Goal: Information Seeking & Learning: Learn about a topic

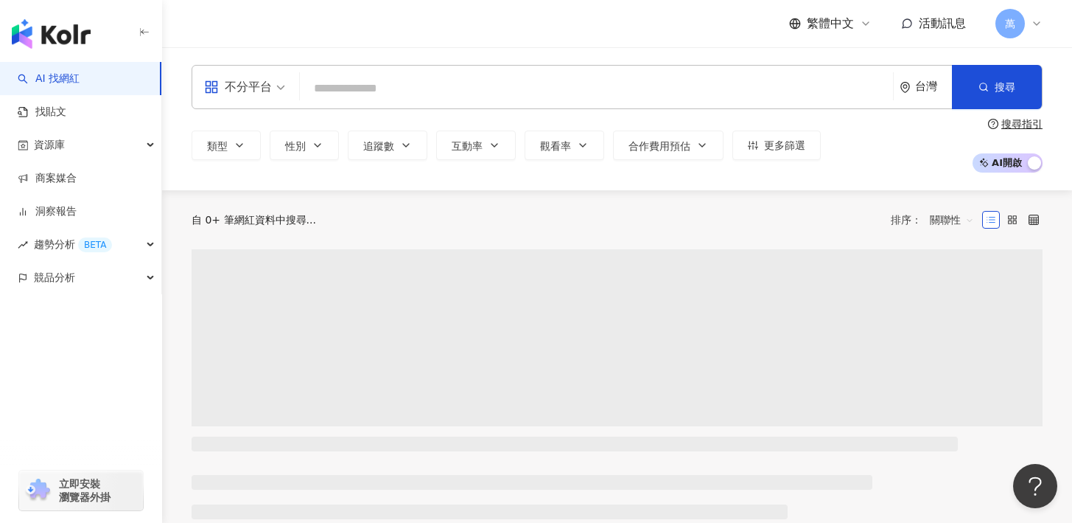
click at [349, 90] on input "search" at bounding box center [597, 88] width 582 height 28
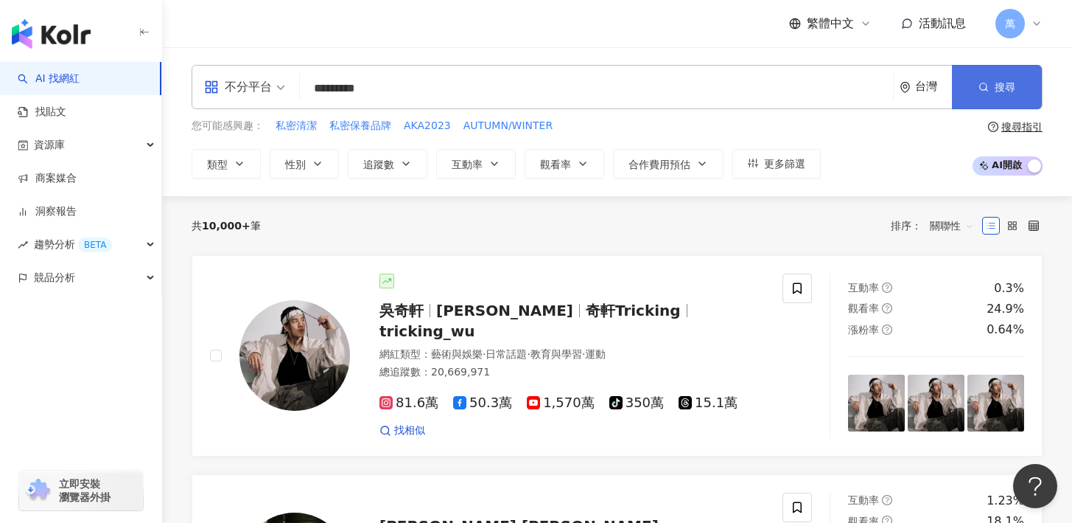
click at [970, 77] on button "搜尋" at bounding box center [997, 87] width 90 height 44
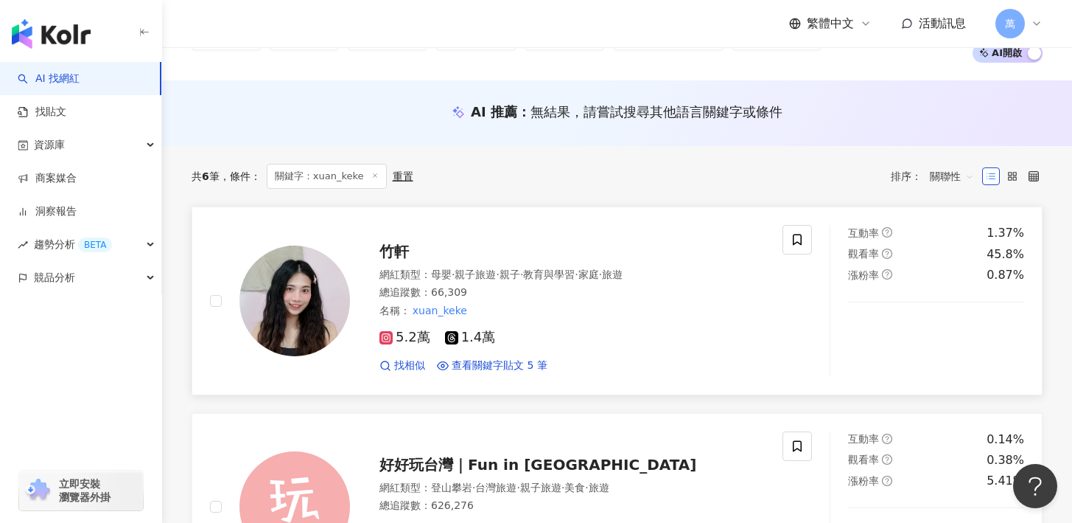
scroll to position [119, 0]
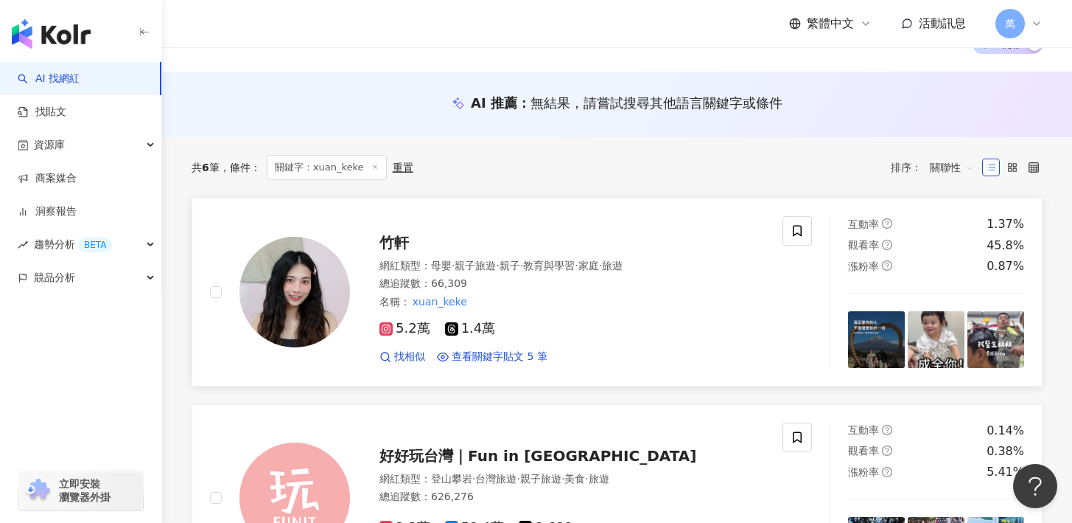
click at [402, 238] on span "竹軒" at bounding box center [394, 243] width 29 height 18
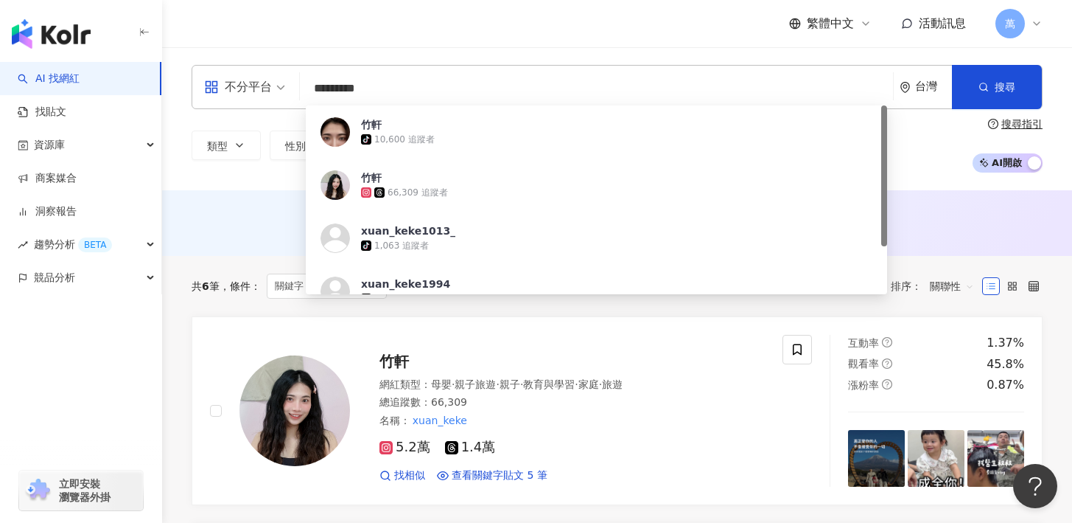
drag, startPoint x: 430, startPoint y: 91, endPoint x: 295, endPoint y: 88, distance: 135.6
click at [295, 88] on div "不分平台 ********* 台灣 搜尋 9d595cef-ca1d-4c43-9686-9735f8defe01 竹軒 tiktok-icon 10,600…" at bounding box center [617, 87] width 851 height 44
paste input "*"
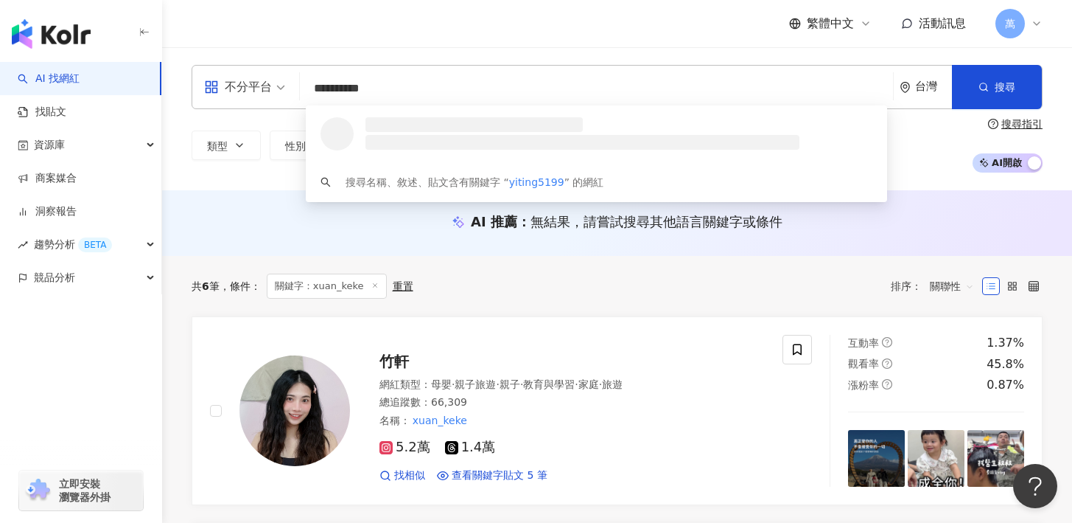
type input "**********"
click at [1044, 90] on div "**********" at bounding box center [617, 119] width 910 height 108
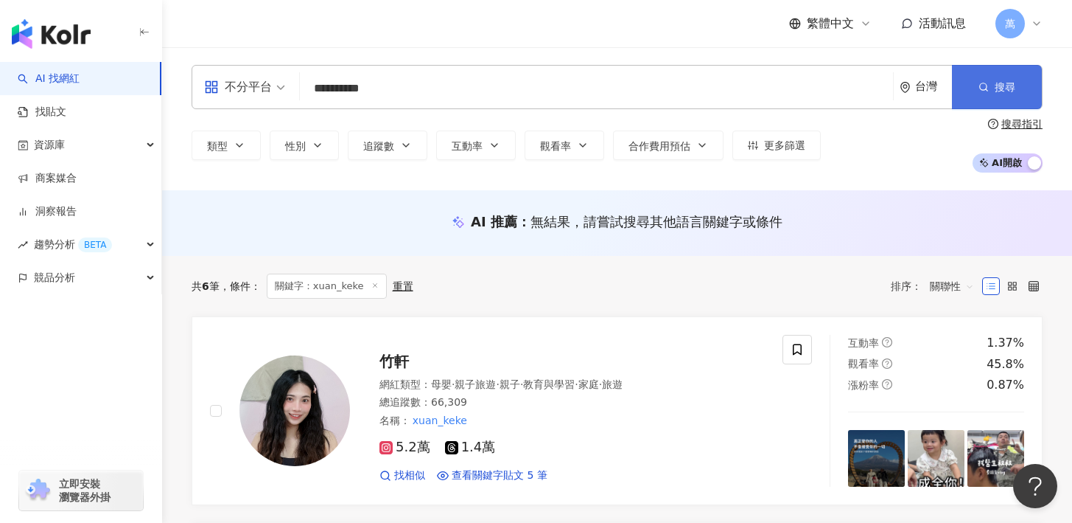
click at [1019, 66] on button "搜尋" at bounding box center [997, 87] width 90 height 44
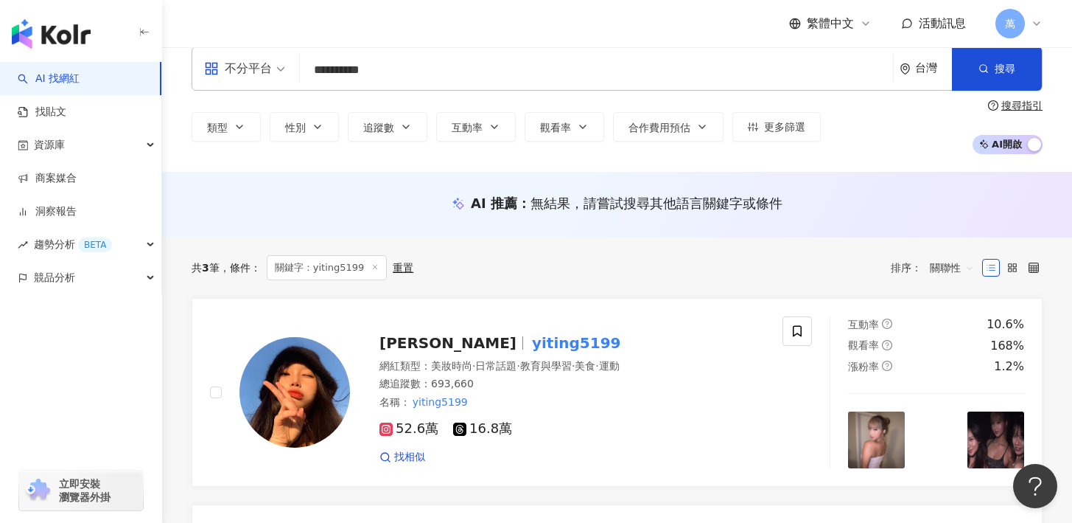
scroll to position [28, 0]
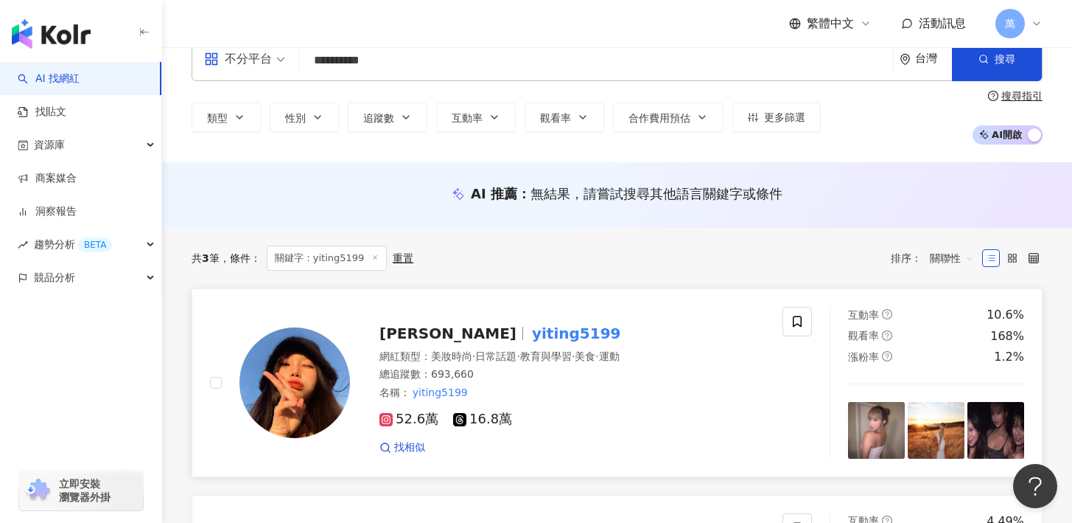
click at [551, 319] on div "翊 婷 yiting5199 網紅類型 ： 美妝時尚 · 日常話題 · 教育與學習 · 美食 · 運動 總追蹤數 ： 693,660 名稱 ： yiting5…" at bounding box center [557, 383] width 415 height 144
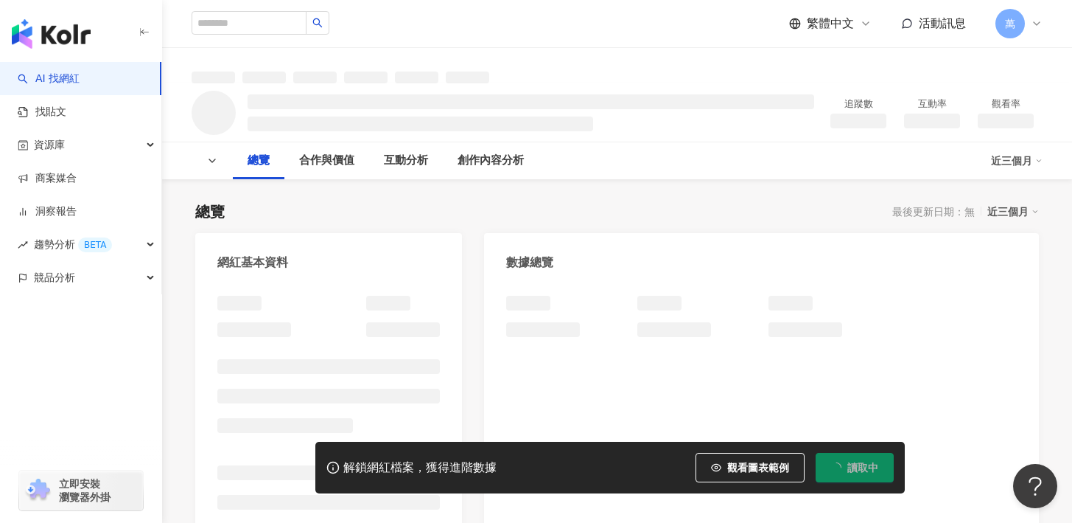
scroll to position [29, 0]
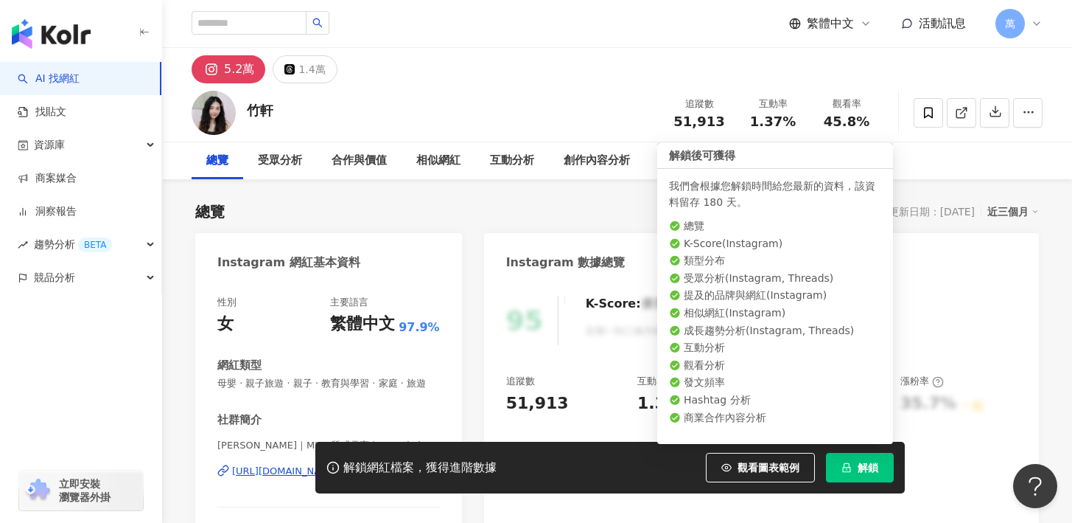
click at [850, 462] on icon "lock" at bounding box center [847, 467] width 10 height 10
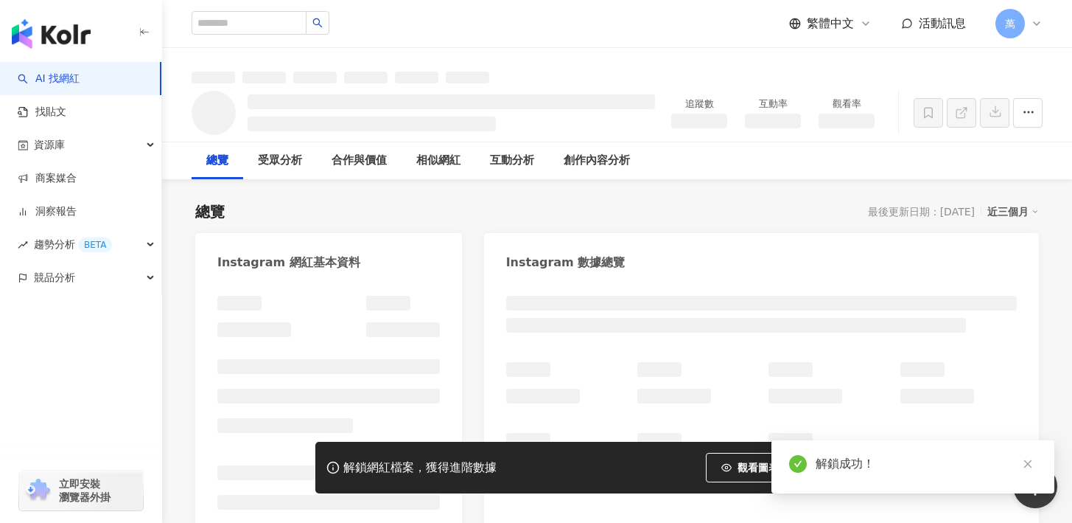
scroll to position [9, 0]
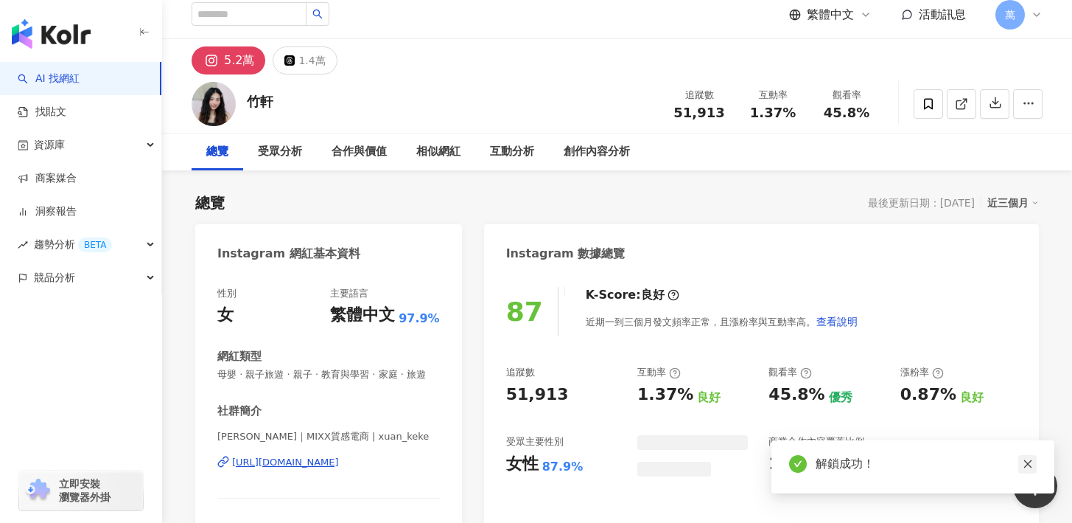
click at [1028, 462] on icon "close" at bounding box center [1028, 463] width 10 height 10
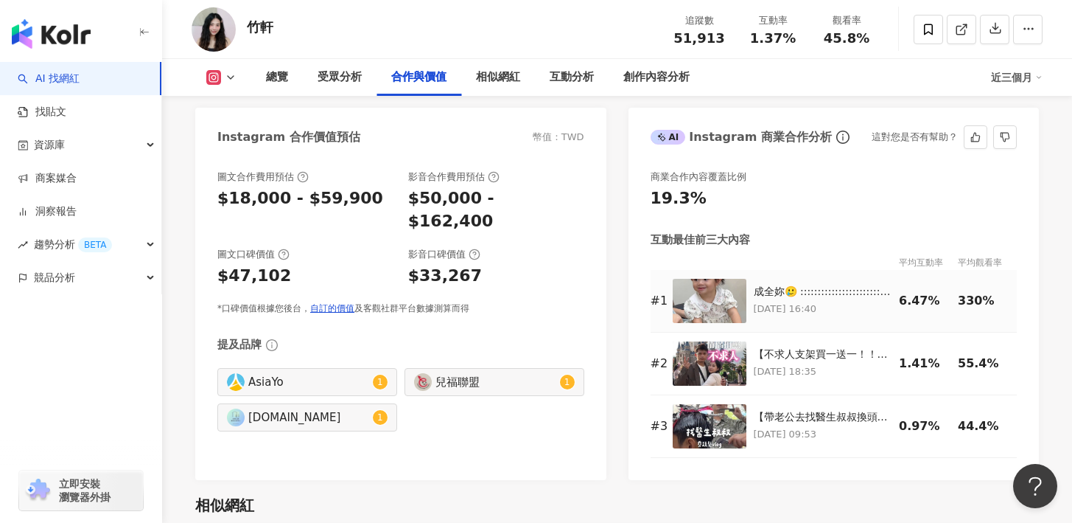
scroll to position [2057, 0]
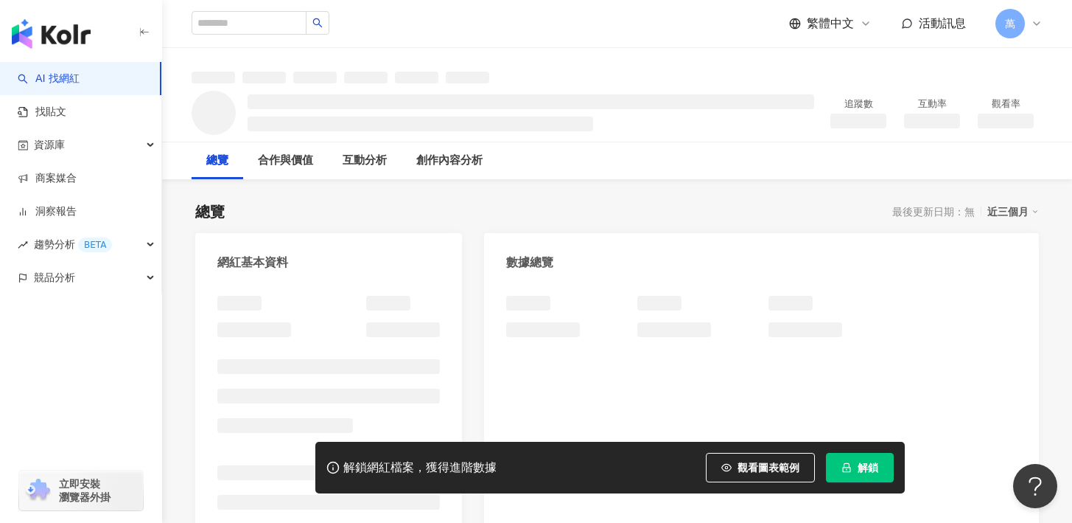
scroll to position [19, 0]
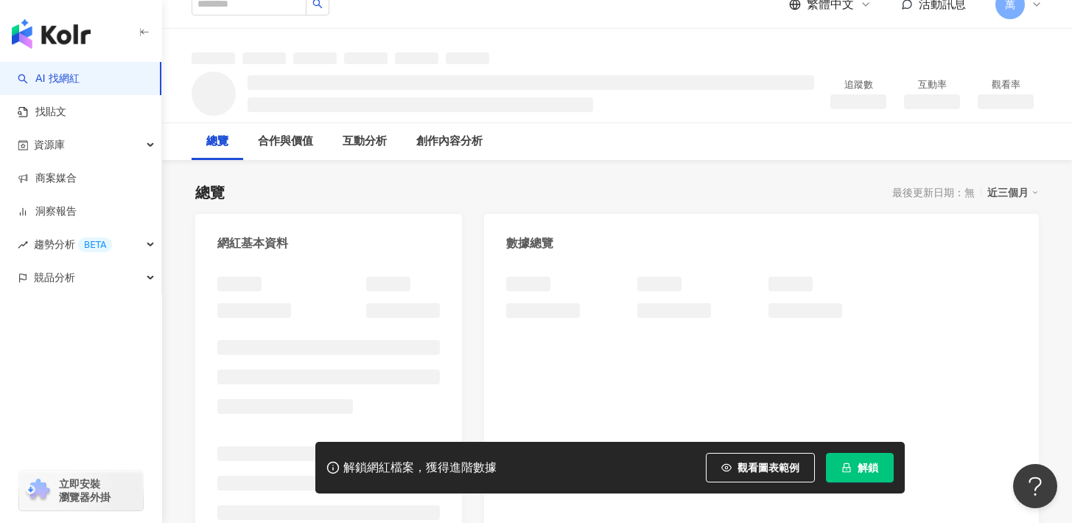
click at [868, 464] on span "解鎖" at bounding box center [868, 467] width 21 height 12
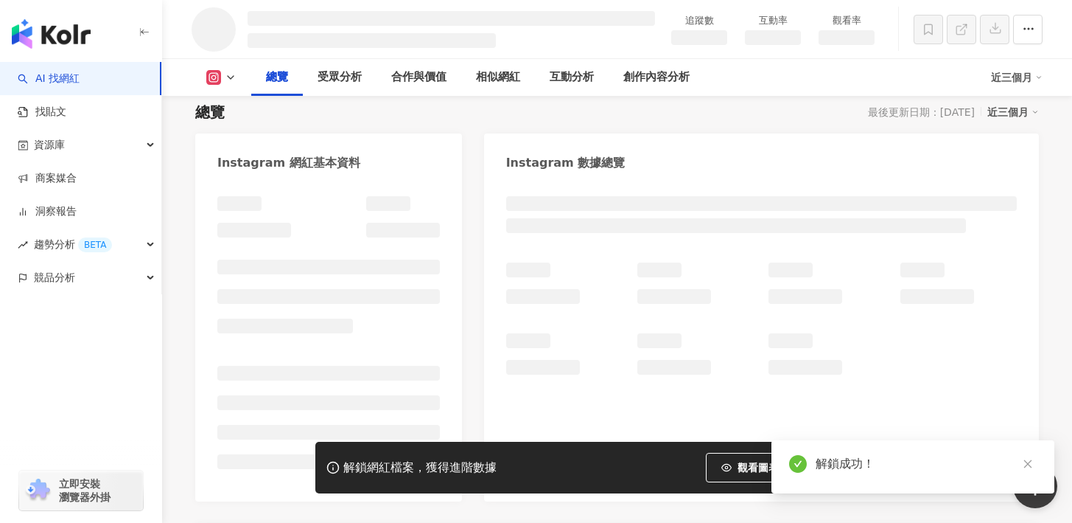
scroll to position [41, 0]
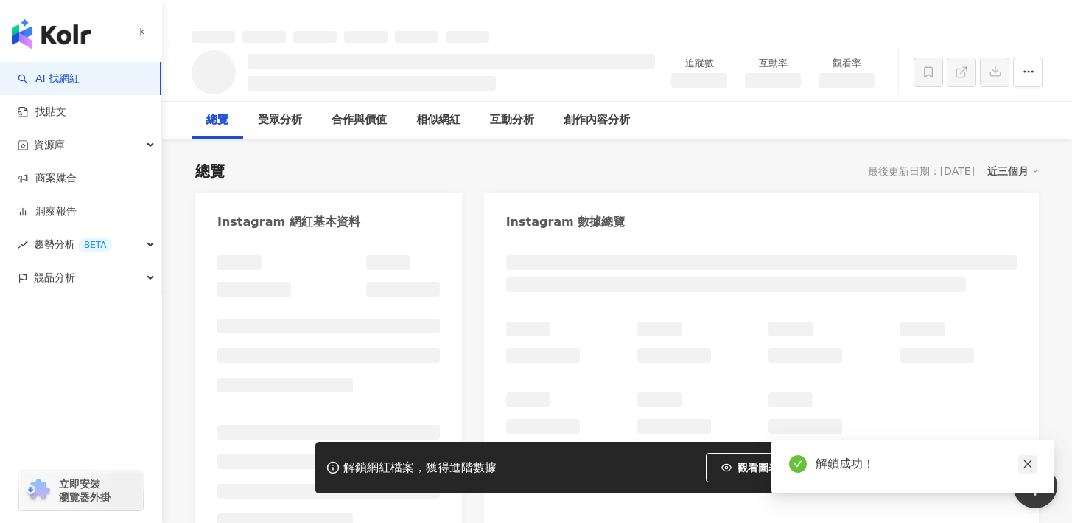
click at [1026, 465] on icon "close" at bounding box center [1028, 464] width 8 height 8
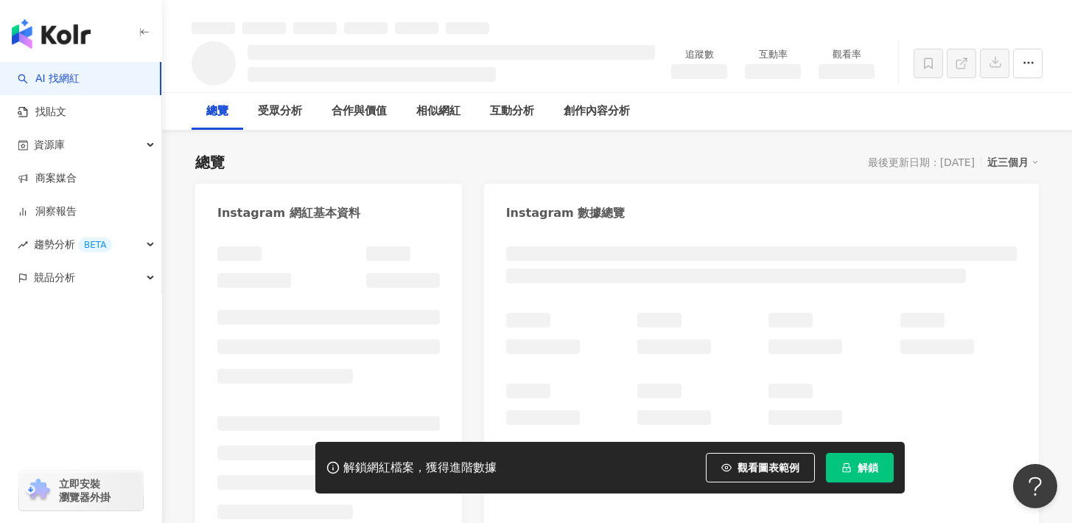
scroll to position [49, 0]
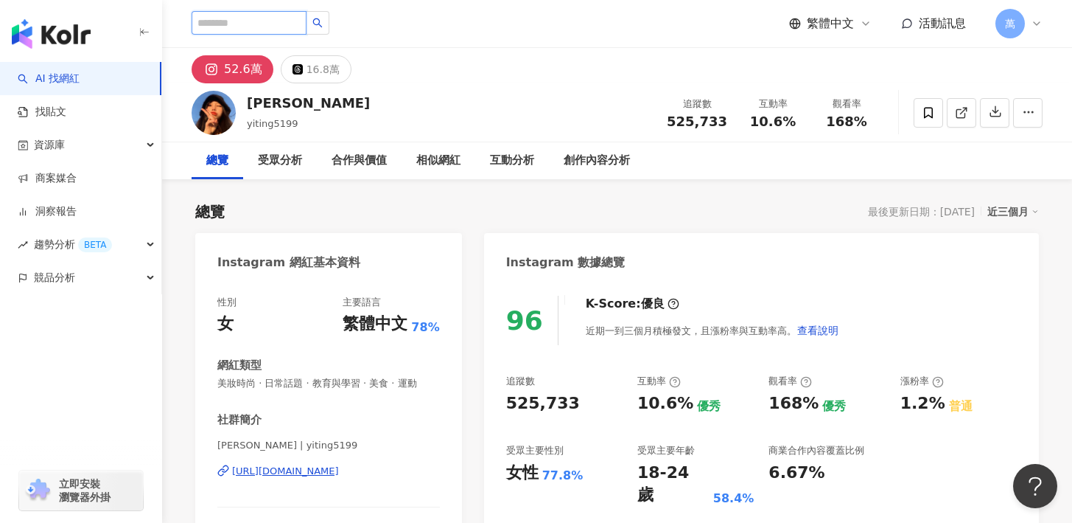
click at [214, 15] on input "search" at bounding box center [249, 23] width 115 height 24
paste input "*********"
type input "*********"
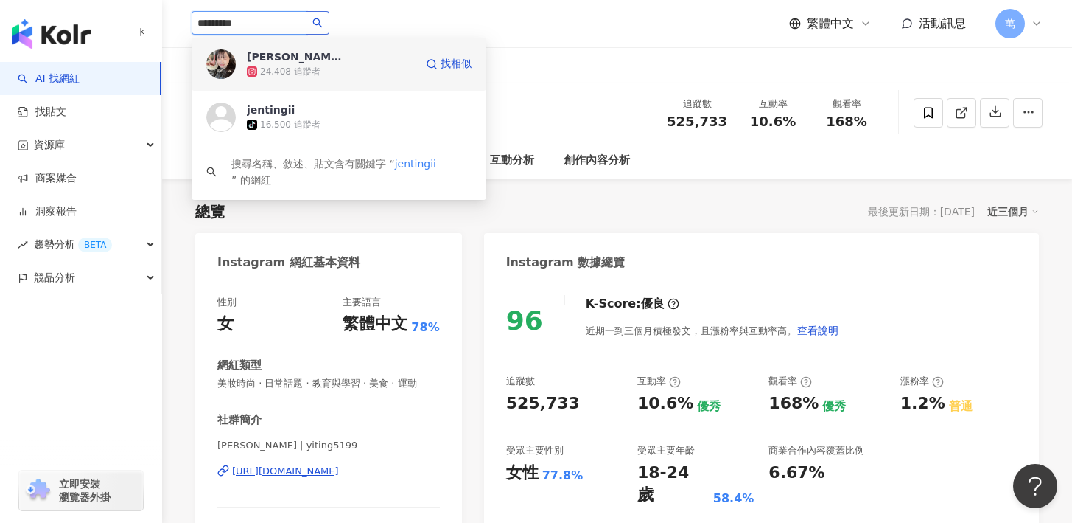
click at [357, 69] on div "24,408 追蹤者" at bounding box center [331, 71] width 168 height 15
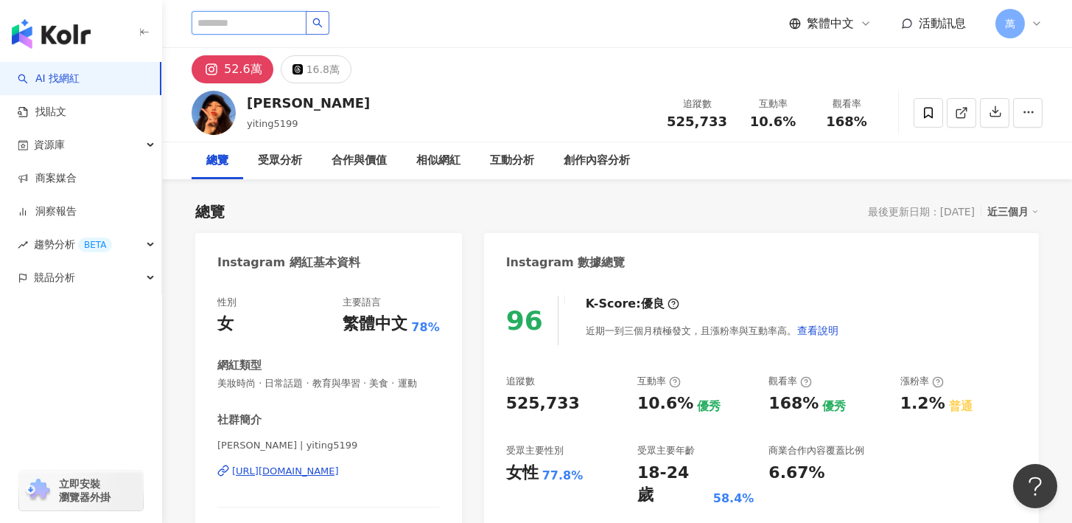
click at [257, 25] on input "search" at bounding box center [249, 23] width 115 height 24
paste input "*********"
type input "*********"
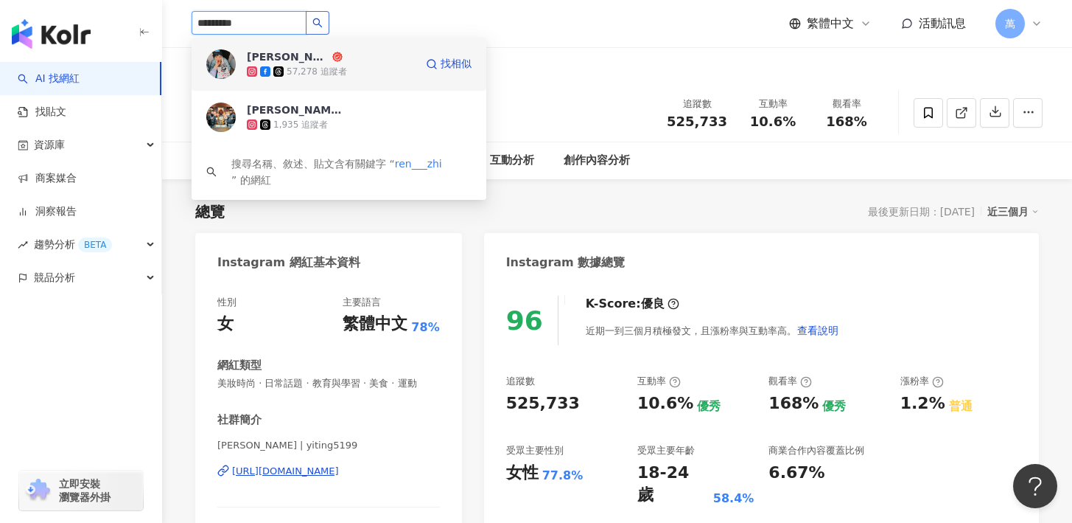
click at [338, 60] on span "鄭任志RenZhi" at bounding box center [295, 56] width 96 height 15
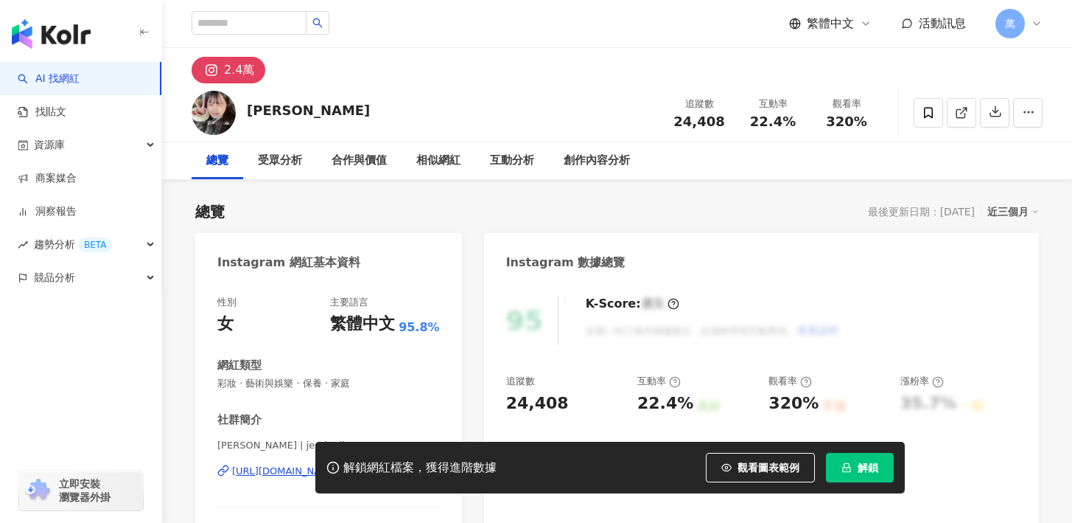
click at [859, 470] on span "解鎖" at bounding box center [868, 467] width 21 height 12
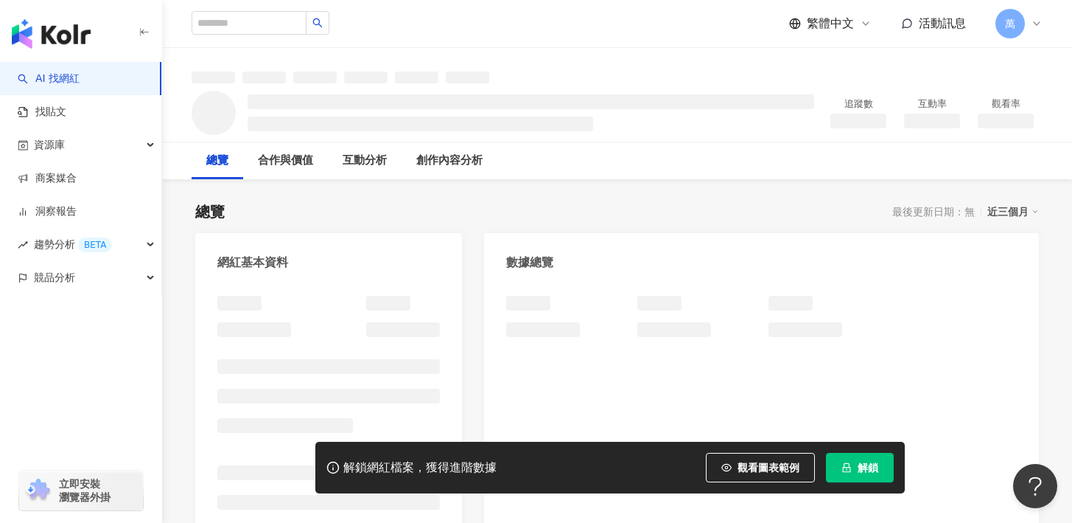
click at [862, 470] on span "解鎖" at bounding box center [868, 467] width 21 height 12
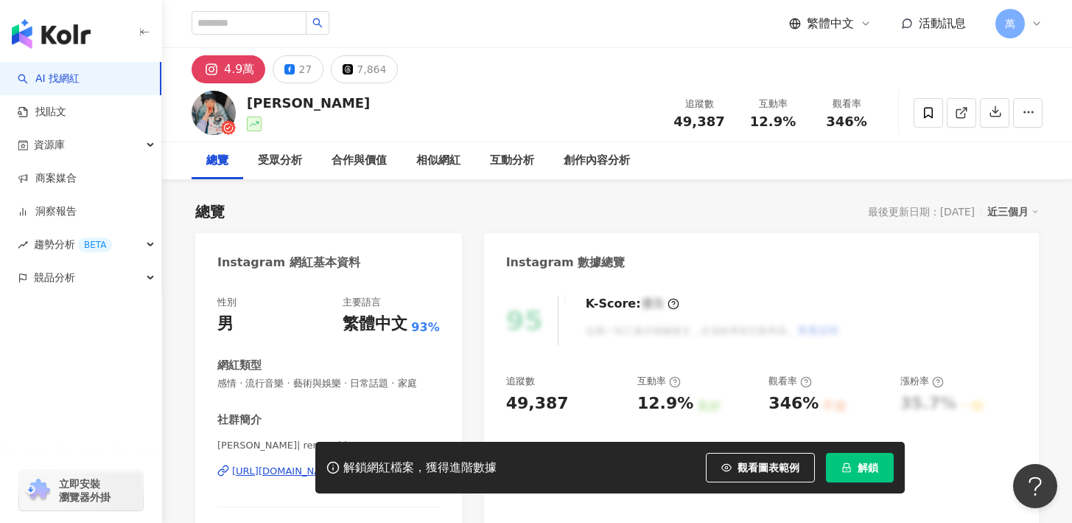
click at [876, 462] on span "解鎖" at bounding box center [868, 467] width 21 height 12
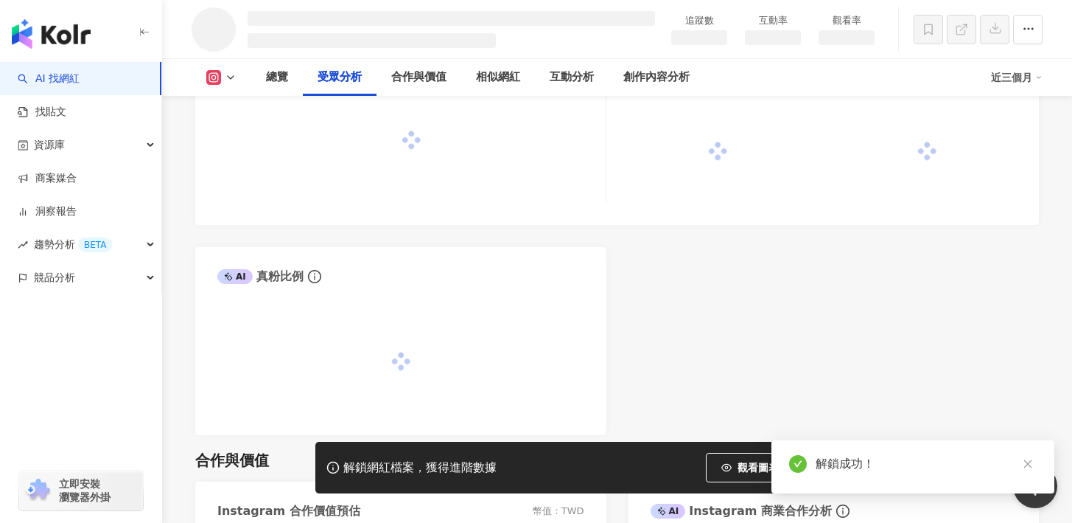
scroll to position [1309, 0]
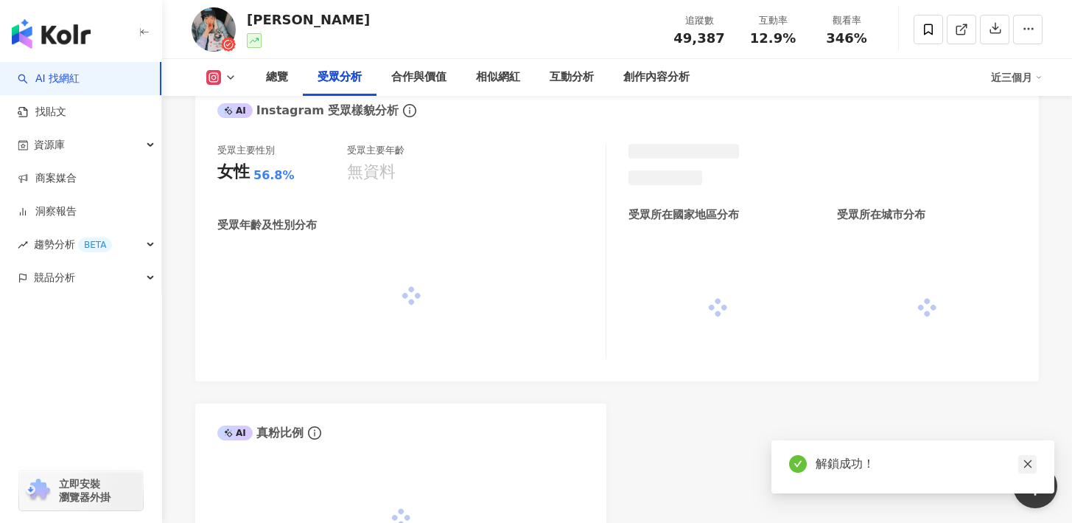
scroll to position [1450, 0]
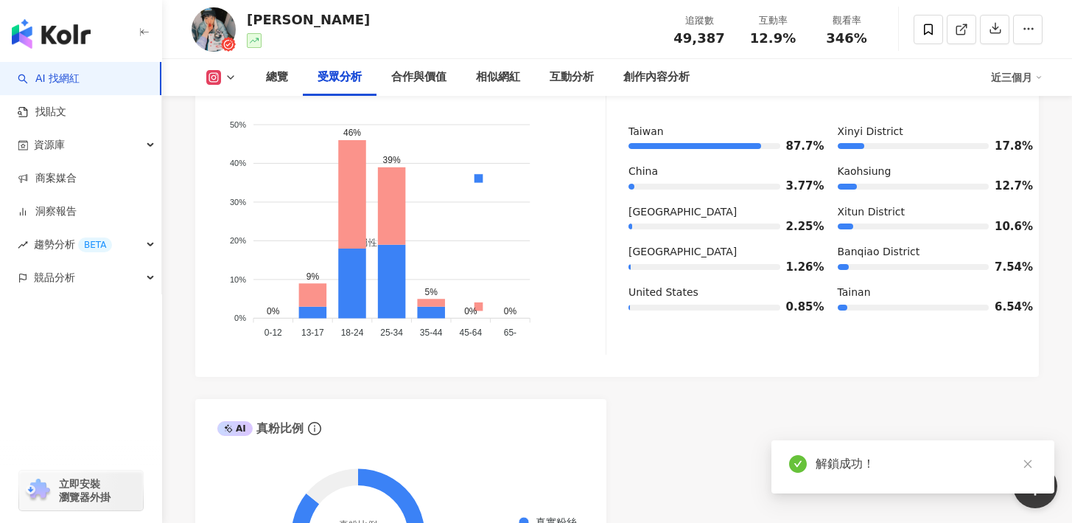
click at [1030, 463] on icon "close" at bounding box center [1028, 463] width 10 height 10
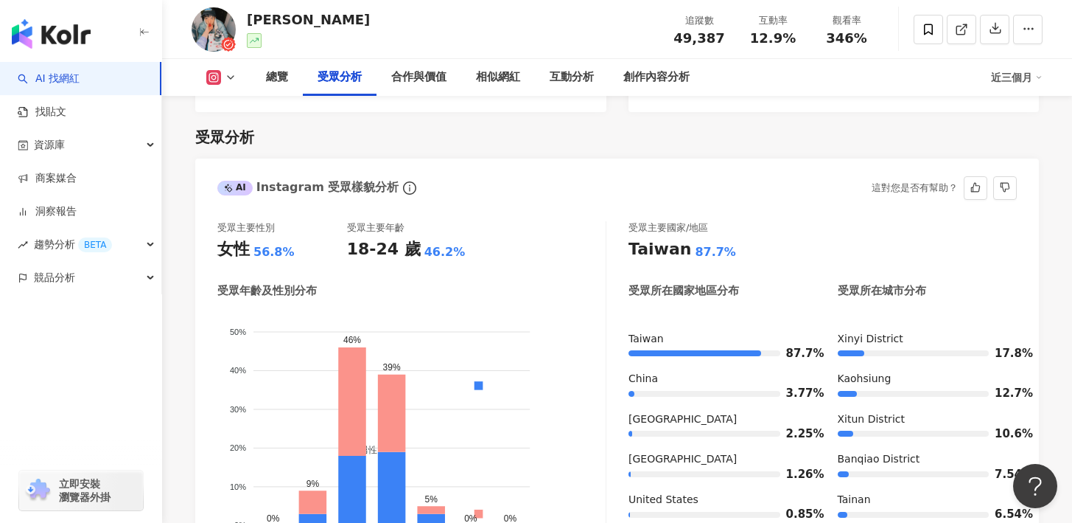
scroll to position [1252, 0]
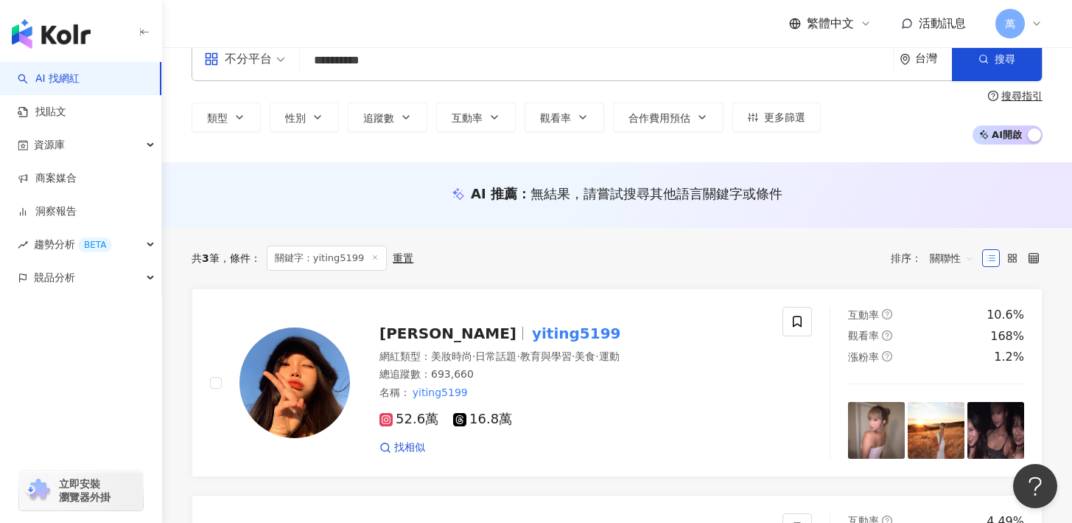
click at [1029, 21] on div "萬" at bounding box center [1019, 23] width 47 height 29
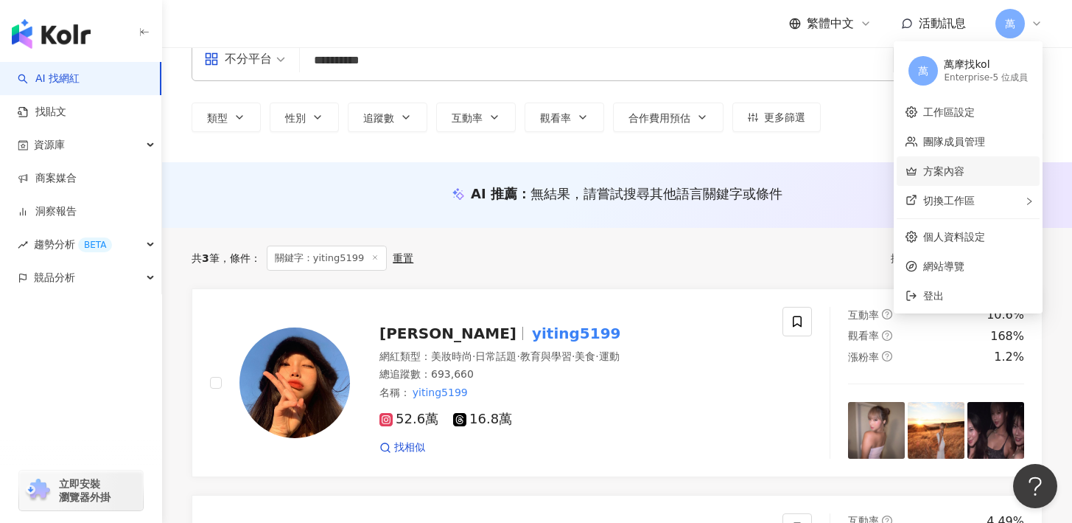
click at [963, 173] on link "方案內容" at bounding box center [944, 171] width 41 height 12
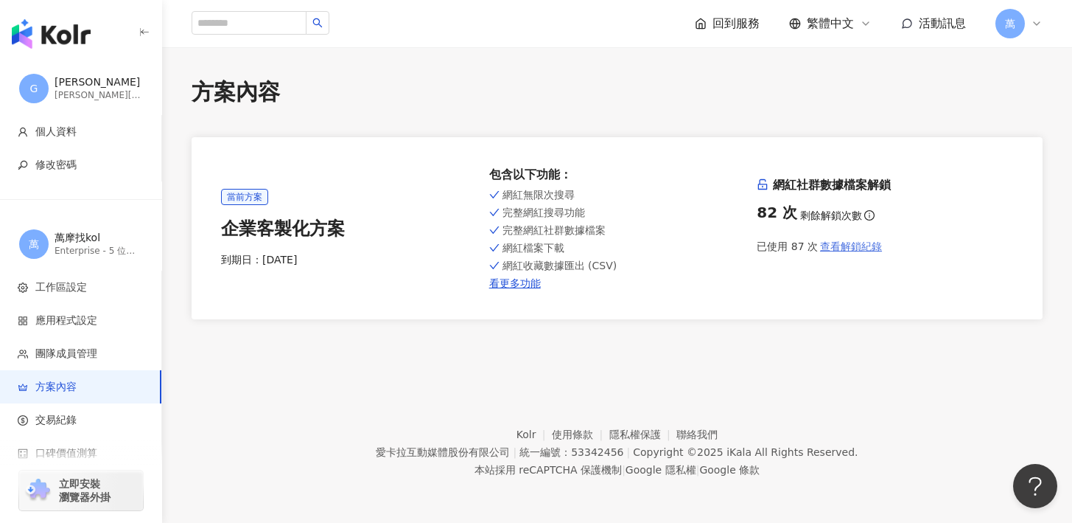
click at [846, 249] on span "查看解鎖紀錄" at bounding box center [851, 246] width 62 height 12
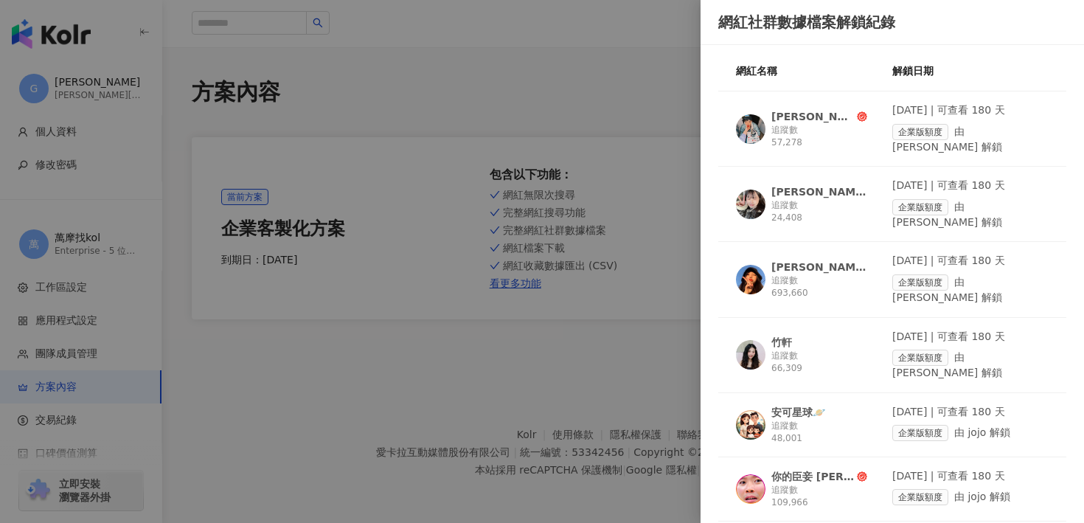
click at [551, 65] on div at bounding box center [542, 261] width 1084 height 523
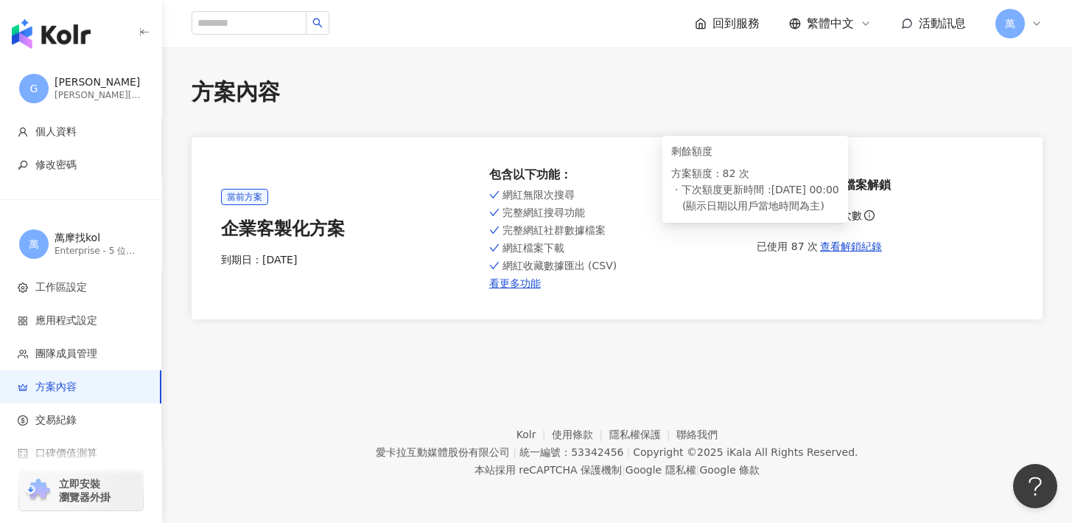
click at [866, 215] on icon "info-circle" at bounding box center [870, 215] width 10 height 10
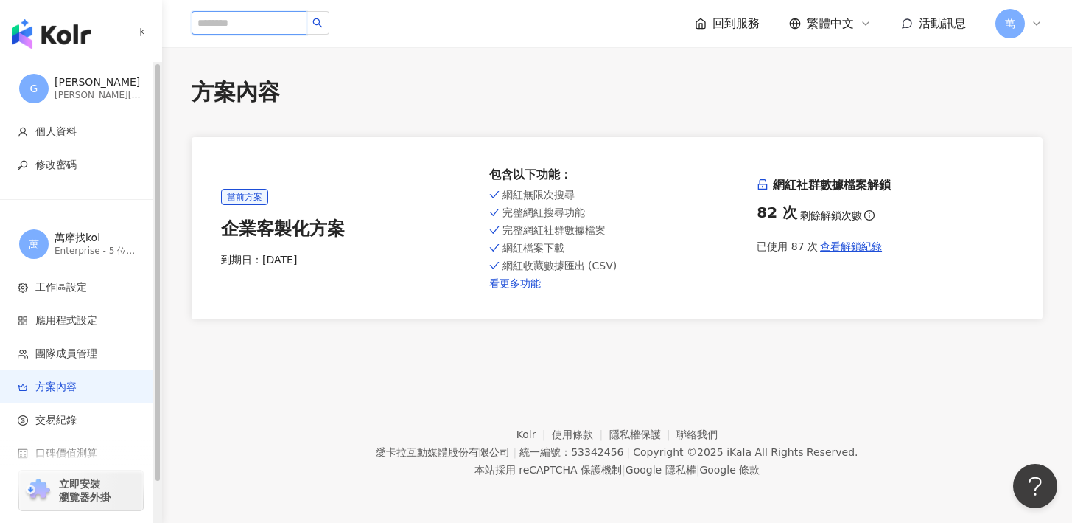
click at [245, 21] on input "search" at bounding box center [249, 23] width 115 height 24
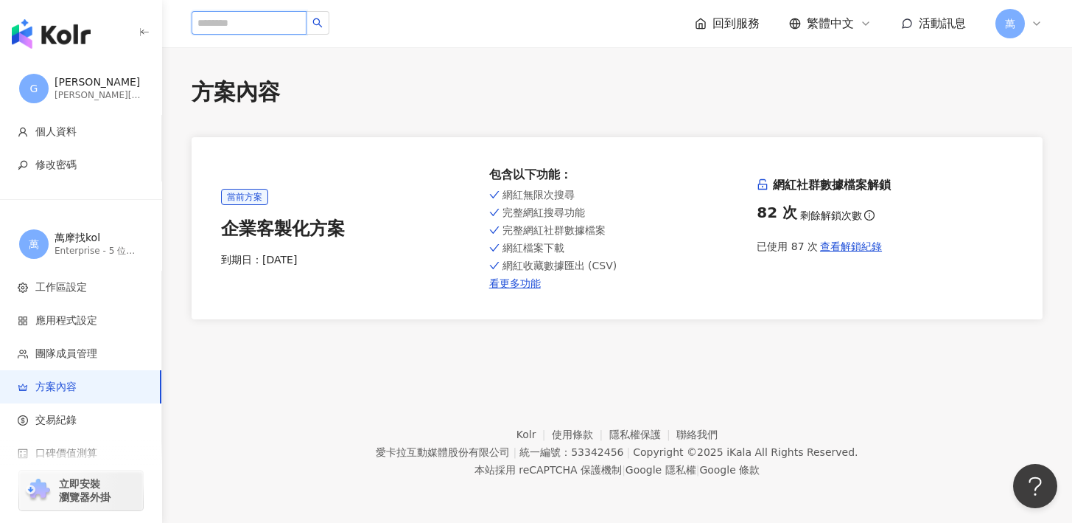
paste input "*****"
type input "*****"
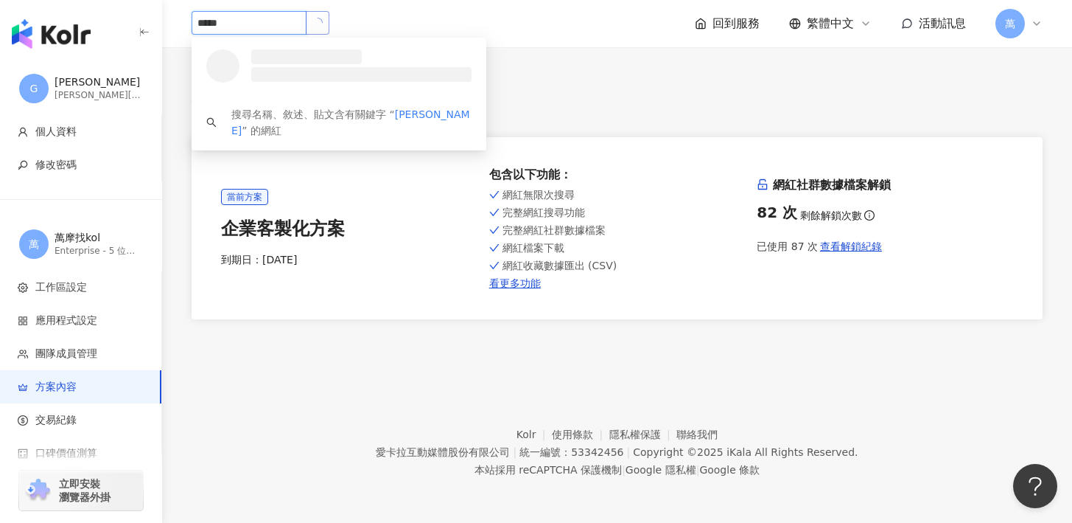
click at [319, 18] on span "button" at bounding box center [318, 23] width 10 height 10
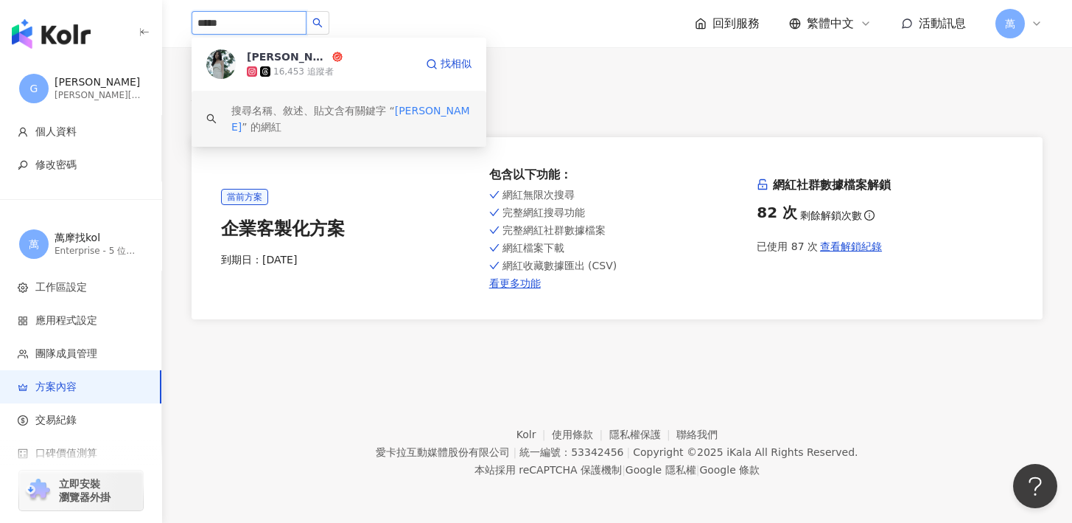
click at [371, 64] on div "16,453 追蹤者" at bounding box center [331, 71] width 168 height 15
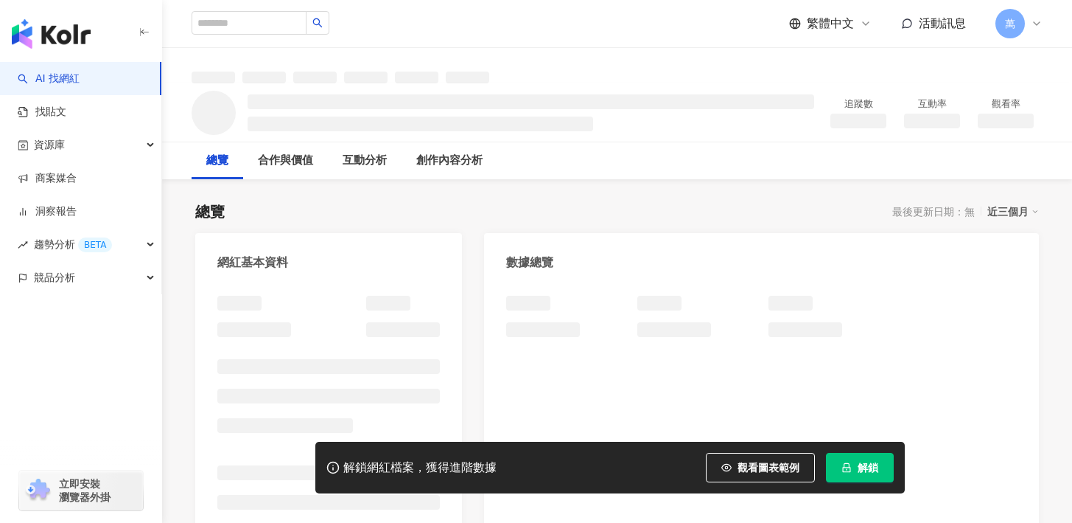
click at [864, 470] on span "解鎖" at bounding box center [868, 467] width 21 height 12
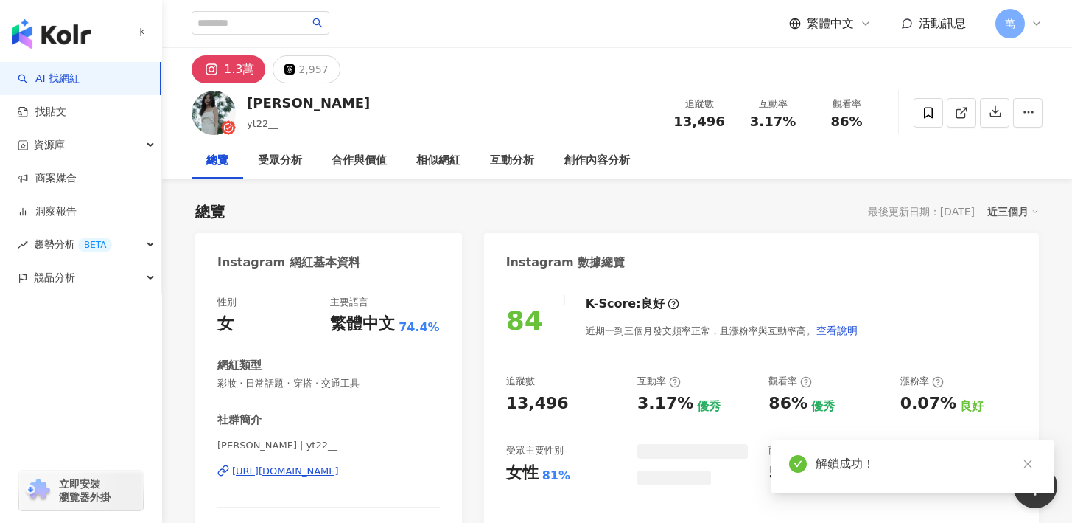
click at [1026, 464] on icon "close" at bounding box center [1028, 463] width 10 height 10
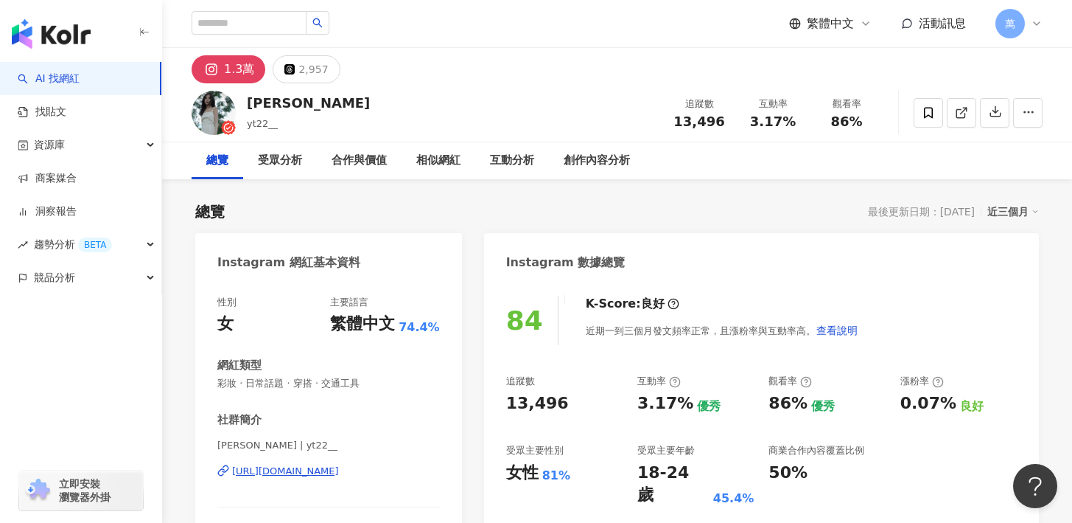
click at [683, 35] on div "繁體中文 活動訊息 萬" at bounding box center [617, 23] width 851 height 47
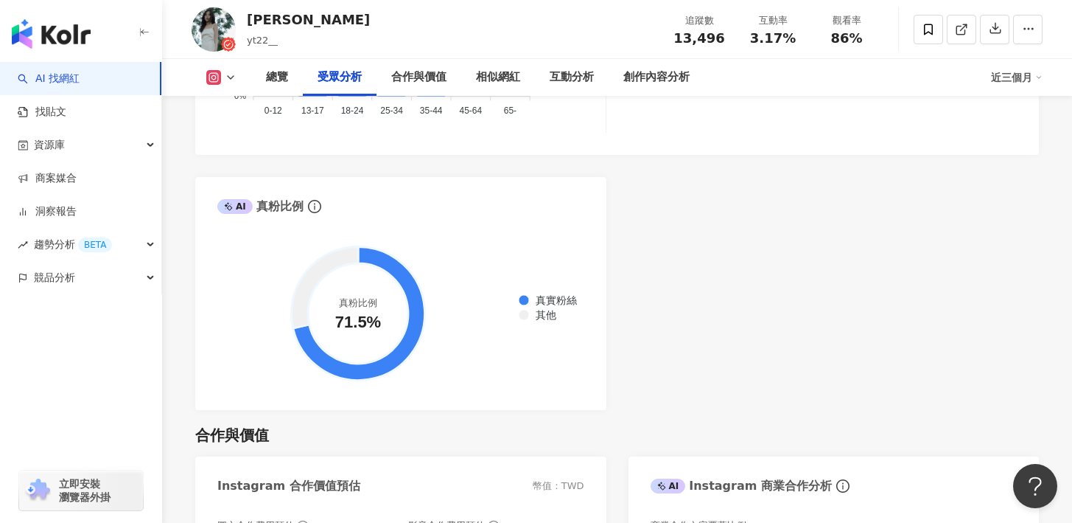
scroll to position [1808, 0]
